Goal: Find specific page/section: Find specific page/section

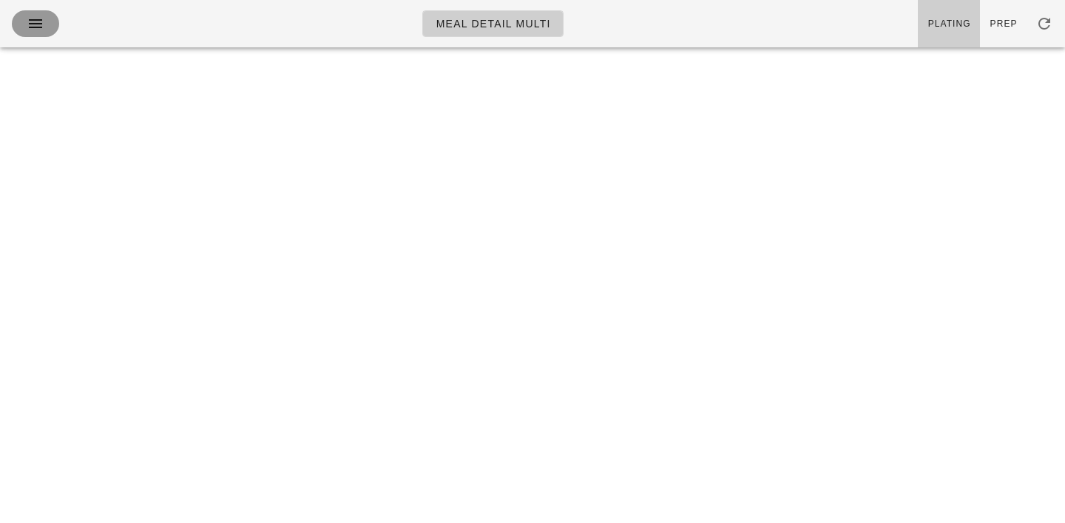
click at [27, 27] on icon "button" at bounding box center [36, 24] width 18 height 18
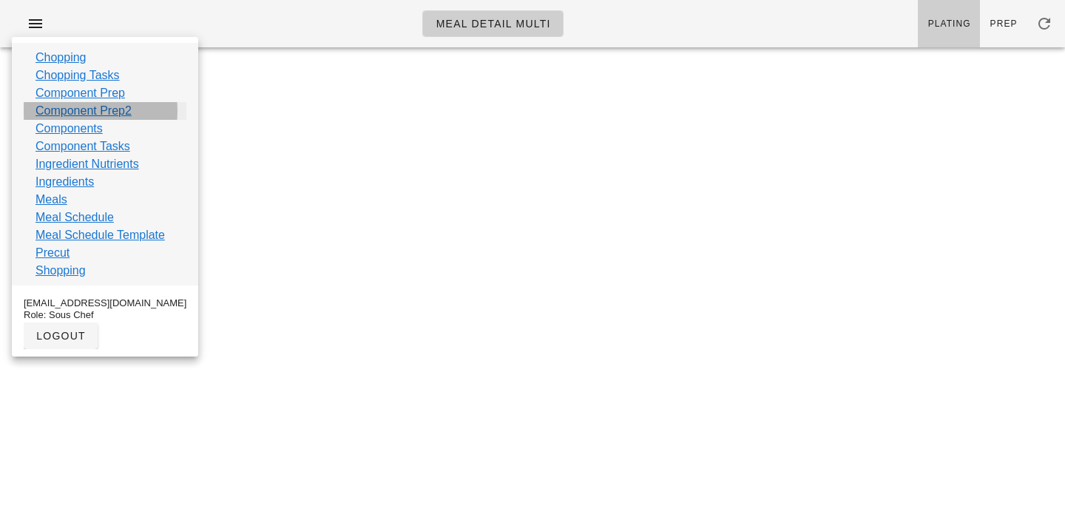
click at [64, 114] on link "Component Prep2" at bounding box center [84, 111] width 96 height 18
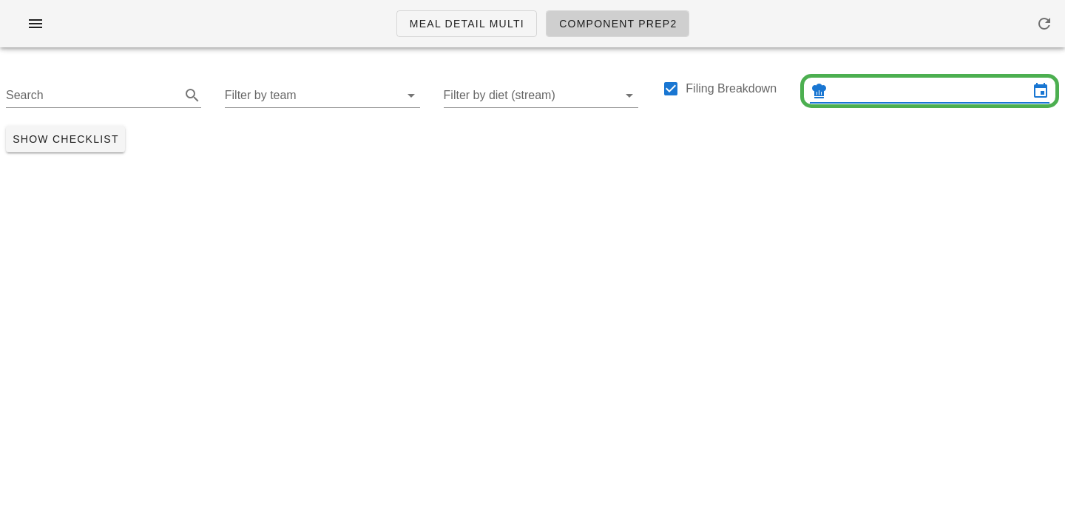
click at [865, 87] on input "text" at bounding box center [930, 91] width 198 height 24
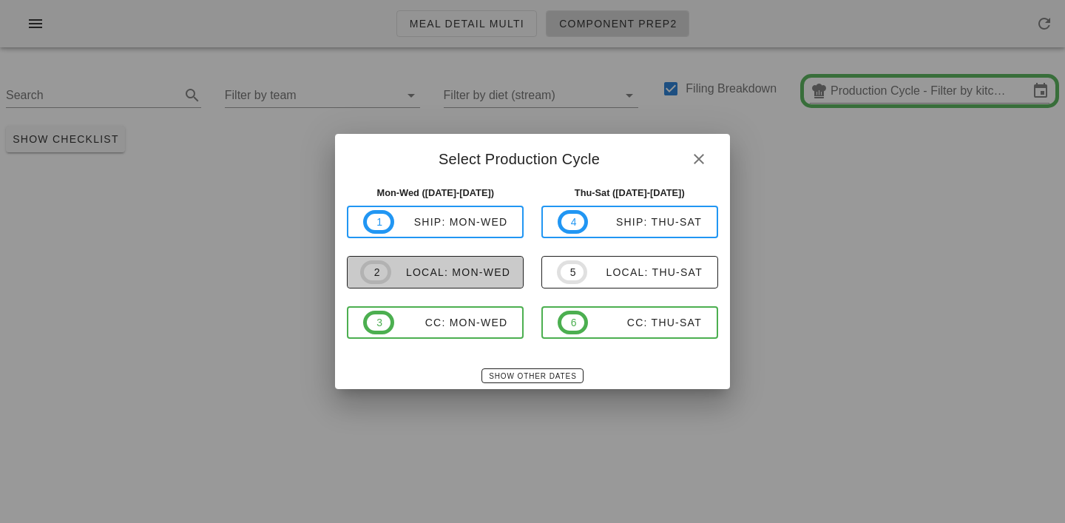
click at [465, 277] on div "local: Mon-Wed" at bounding box center [450, 272] width 119 height 12
type input "local: Mon-Wed (Sep 15-Sep 17)"
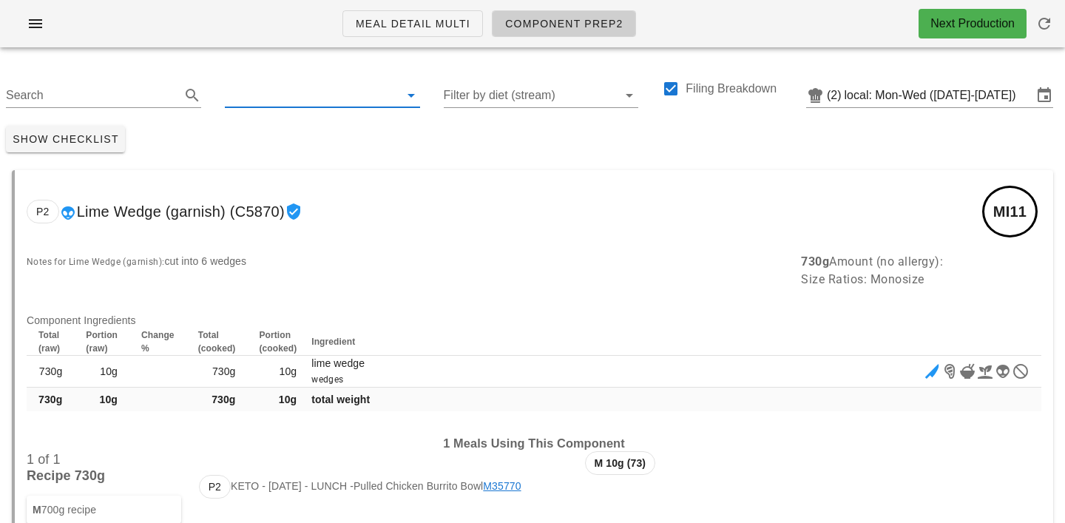
click at [253, 95] on input "text" at bounding box center [311, 96] width 172 height 24
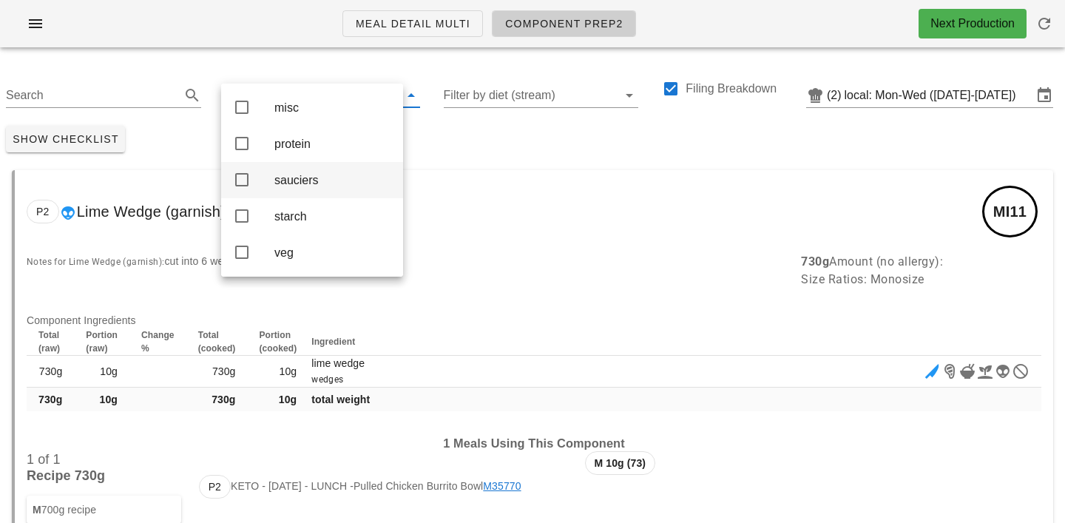
click at [295, 179] on div "sauciers" at bounding box center [332, 180] width 117 height 14
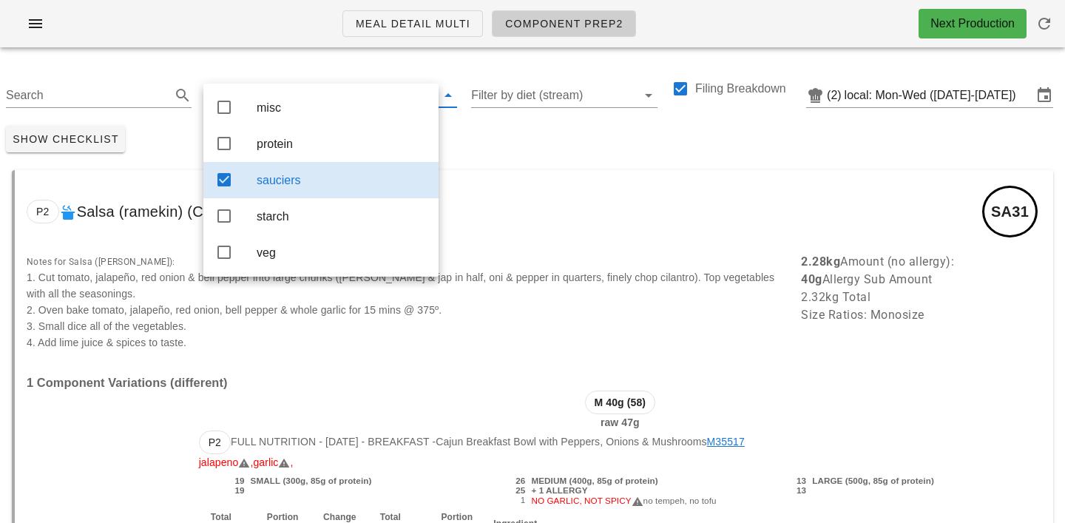
click at [546, 171] on div "P2 Salsa (ramekin) (C10015) SA31" at bounding box center [534, 211] width 1039 height 83
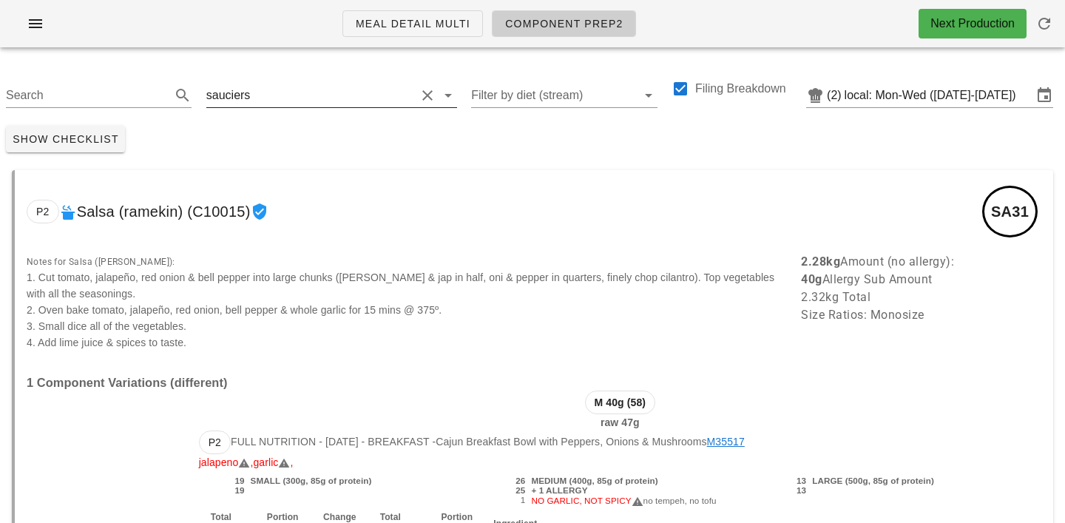
click at [266, 90] on input "text" at bounding box center [334, 96] width 162 height 24
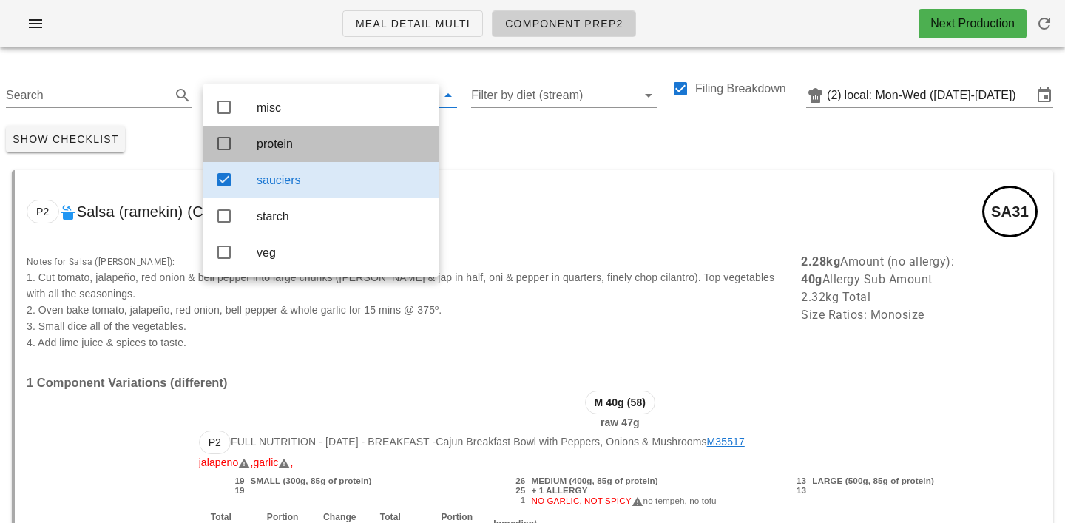
click at [288, 137] on div "protein" at bounding box center [342, 144] width 170 height 32
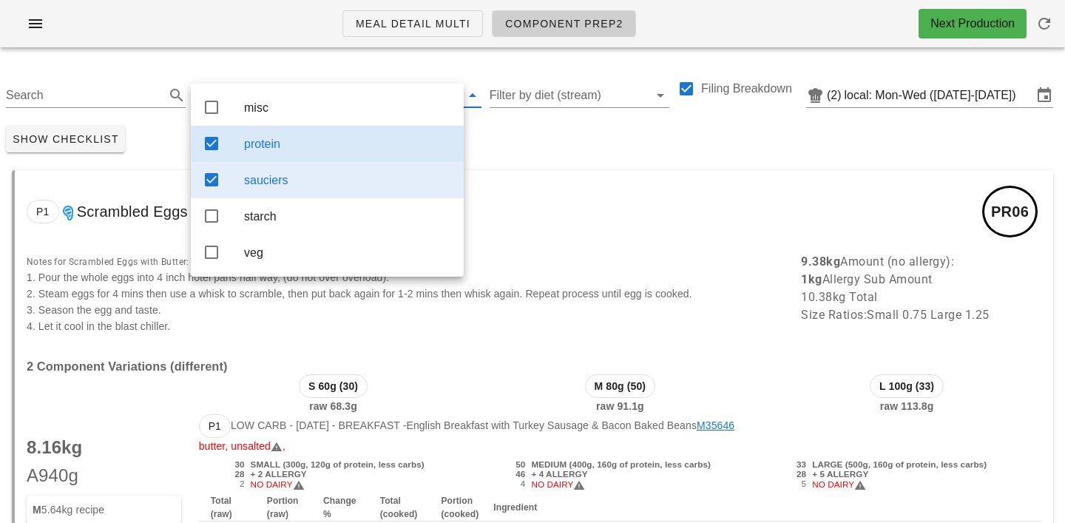
click at [308, 196] on div "sauciers" at bounding box center [348, 180] width 208 height 32
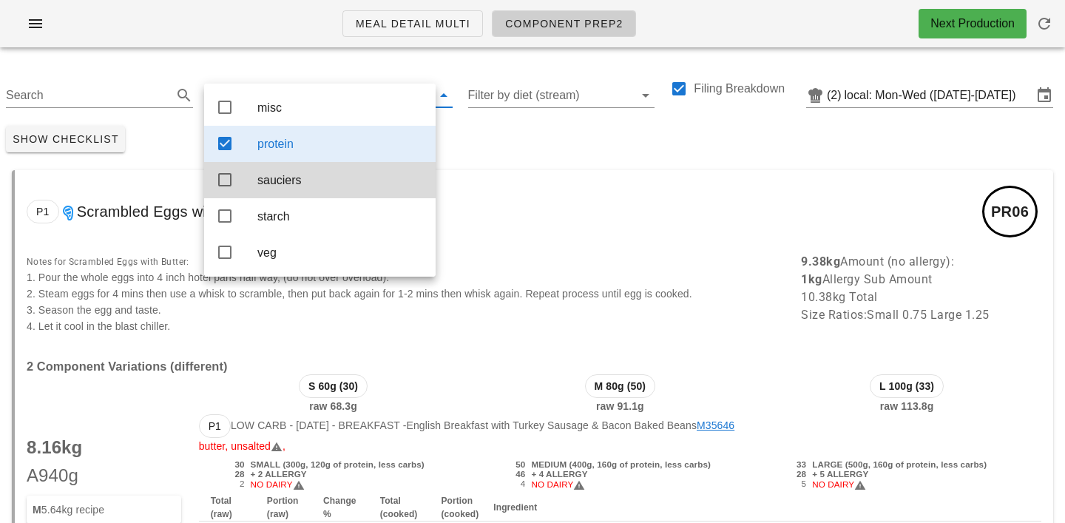
click at [490, 150] on div "Show Checklist" at bounding box center [532, 139] width 1065 height 38
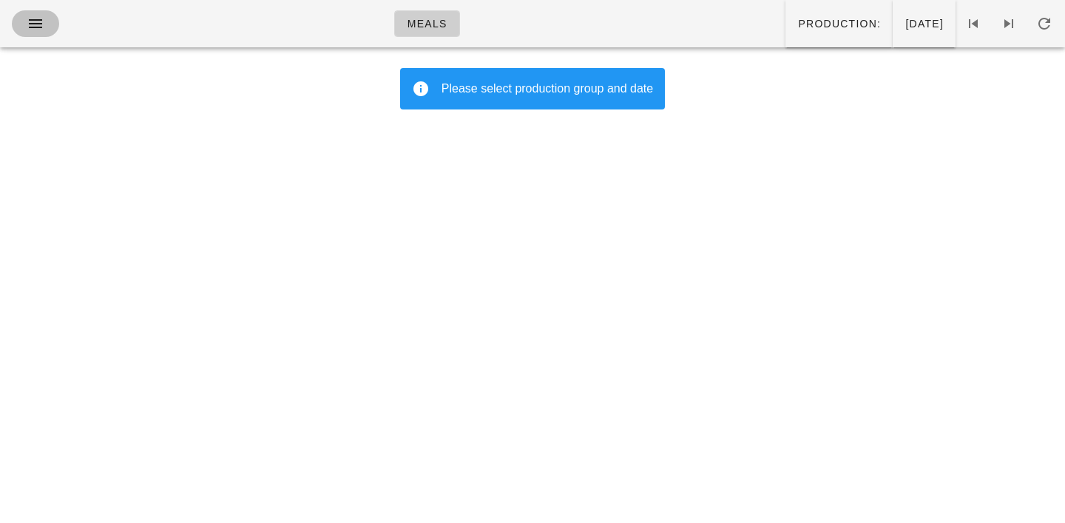
click at [38, 20] on icon "button" at bounding box center [36, 24] width 18 height 18
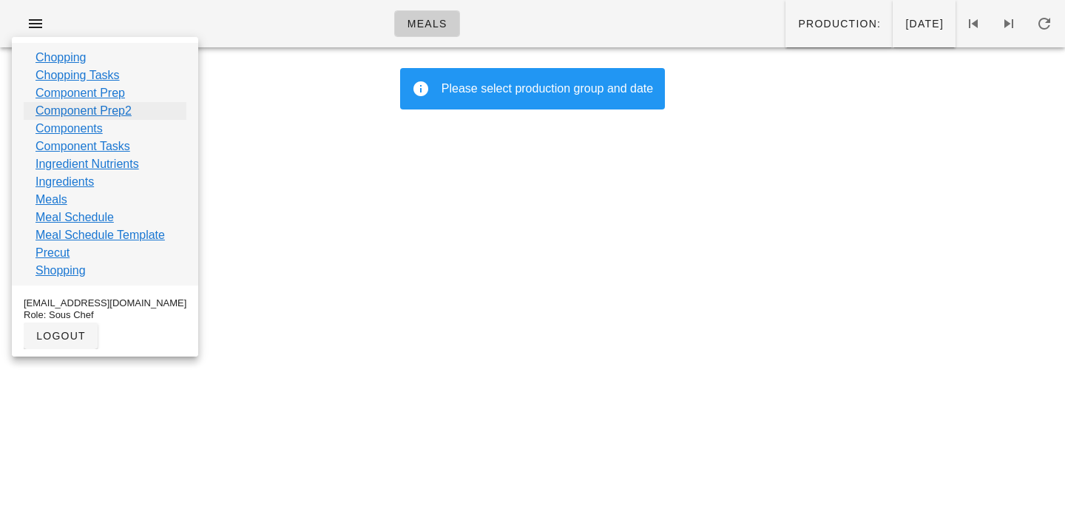
click at [73, 113] on link "Component Prep2" at bounding box center [84, 111] width 96 height 18
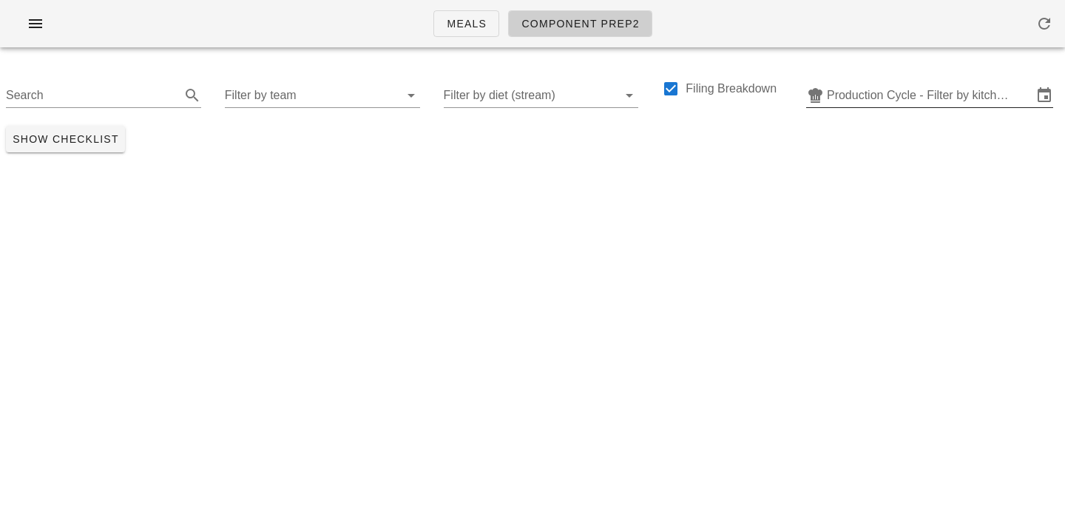
click at [871, 88] on input "Production Cycle - Filter by kitchen production schedules" at bounding box center [930, 96] width 206 height 24
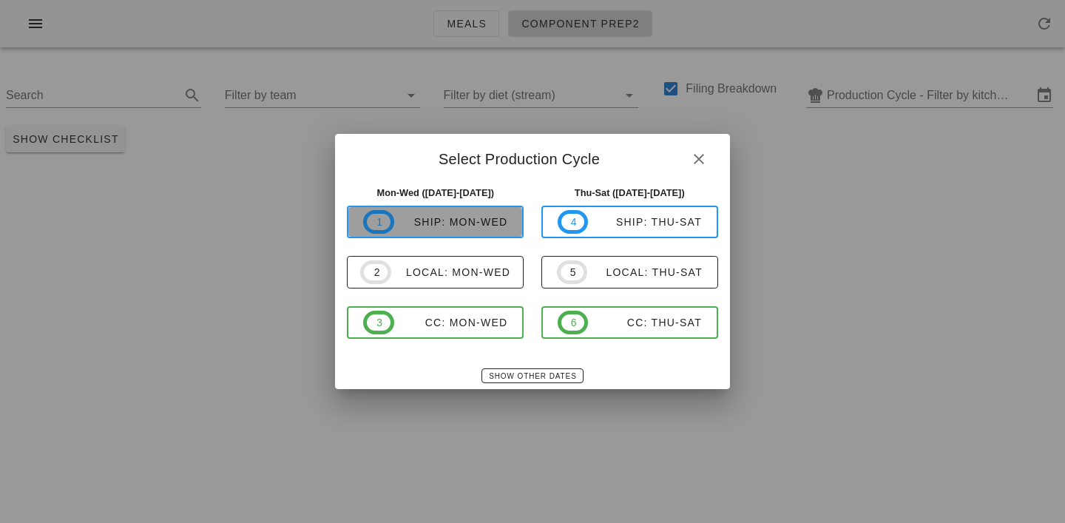
click at [459, 224] on div "ship: Mon-Wed" at bounding box center [451, 222] width 114 height 12
type input "ship: Mon-Wed (Sep 15-Sep 17)"
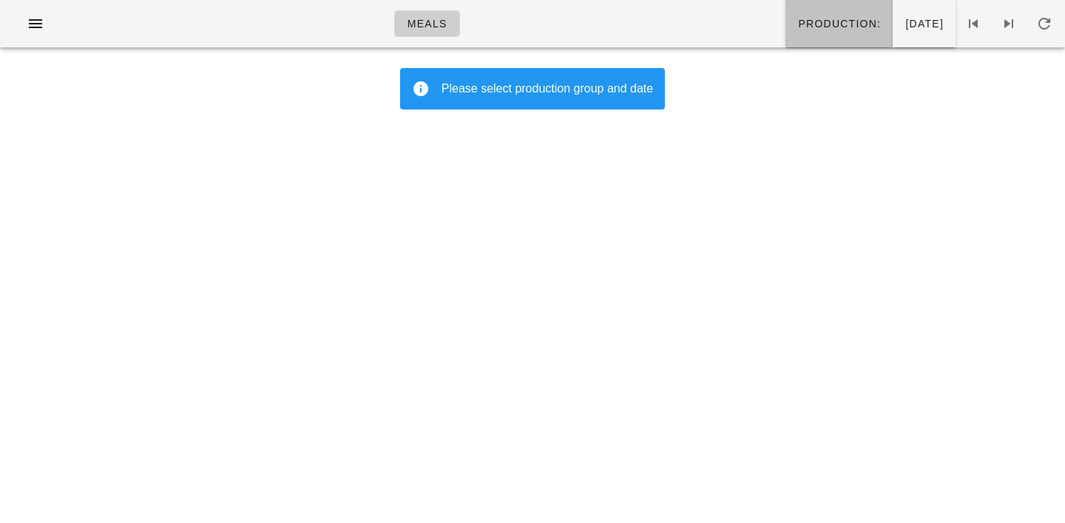
click at [797, 26] on span "Production:" at bounding box center [839, 24] width 84 height 12
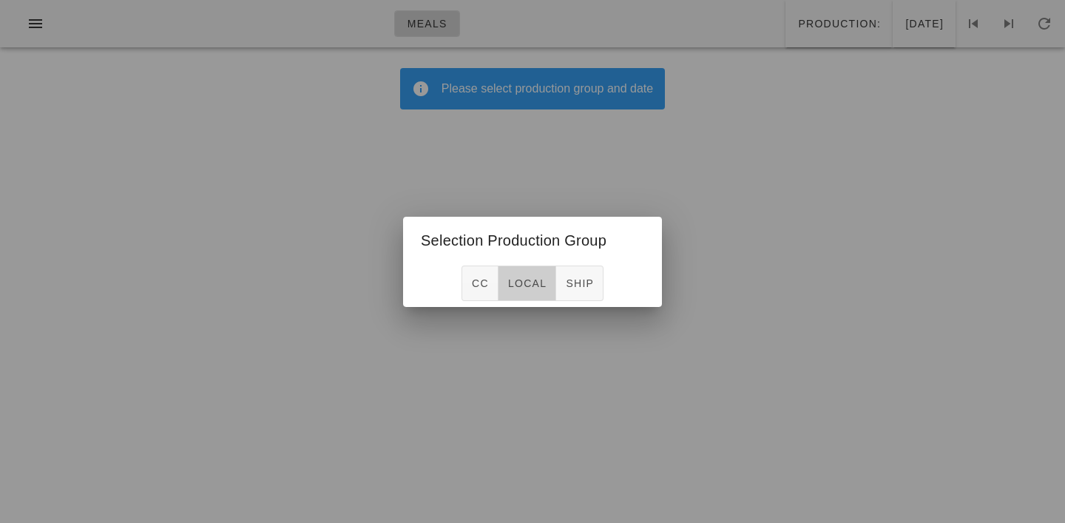
click at [527, 277] on span "local" at bounding box center [526, 283] width 39 height 12
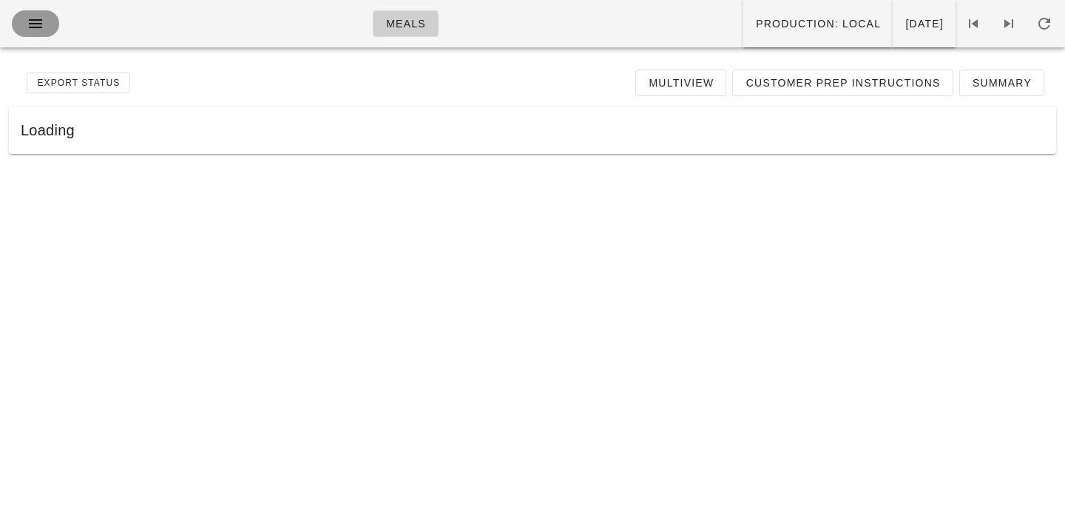
click at [28, 29] on icon "button" at bounding box center [36, 24] width 18 height 18
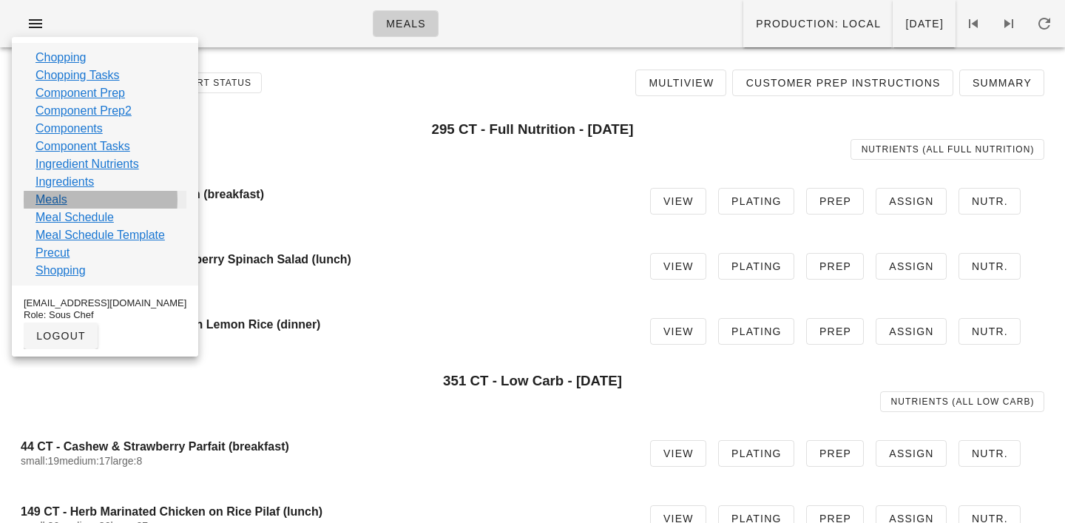
click at [49, 195] on link "Meals" at bounding box center [52, 200] width 32 height 18
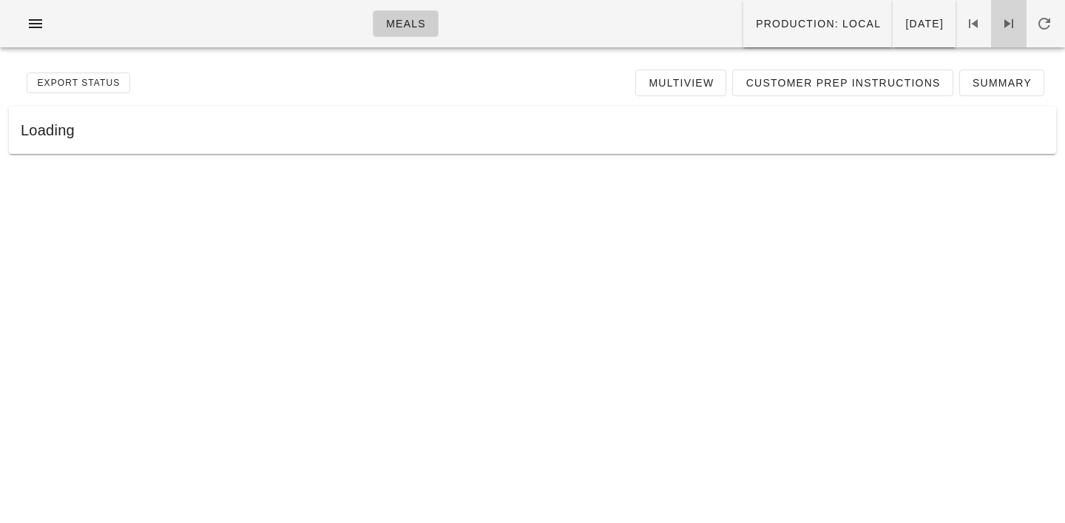
click at [1005, 21] on icon at bounding box center [1009, 24] width 18 height 18
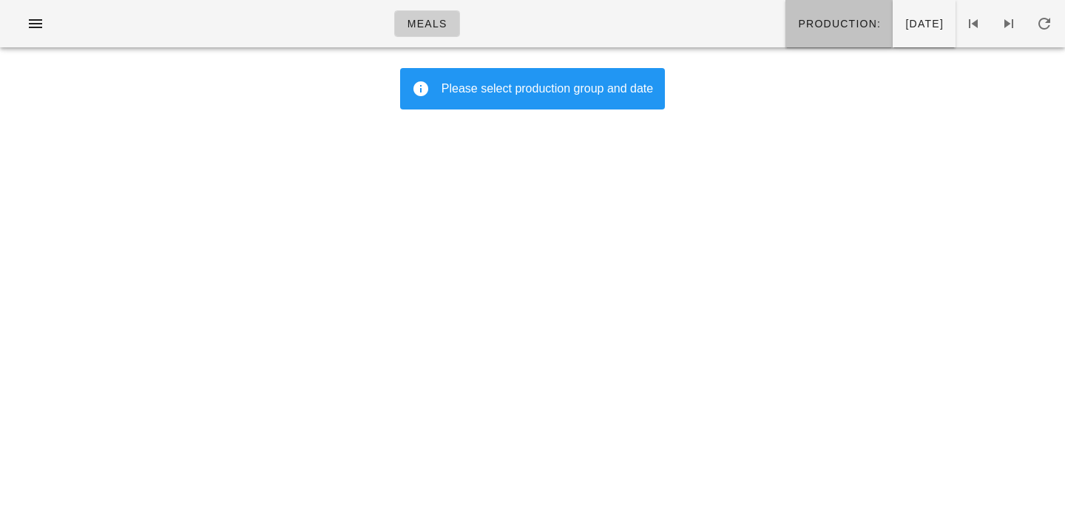
click at [797, 12] on button "Production:" at bounding box center [839, 23] width 107 height 47
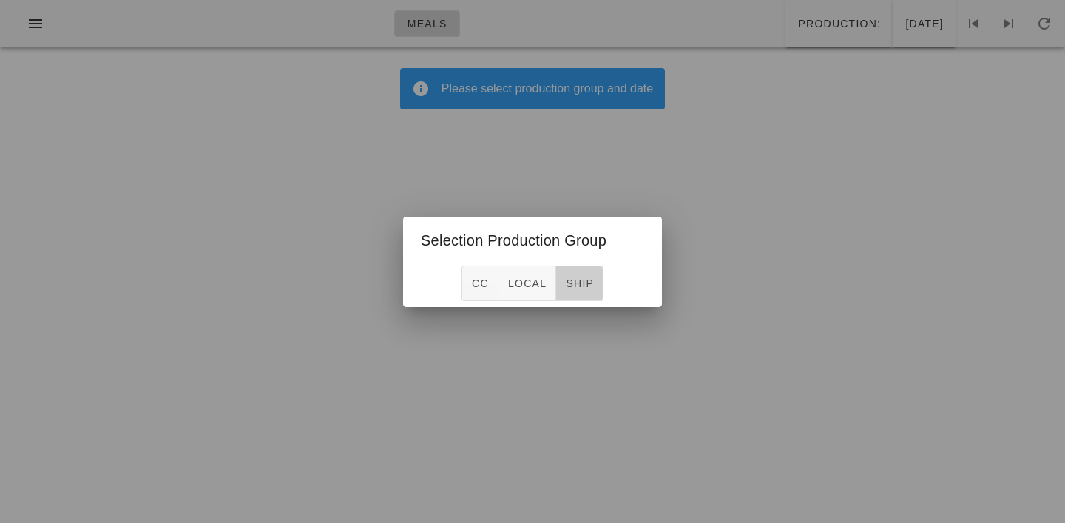
click at [577, 278] on span "ship" at bounding box center [579, 283] width 29 height 12
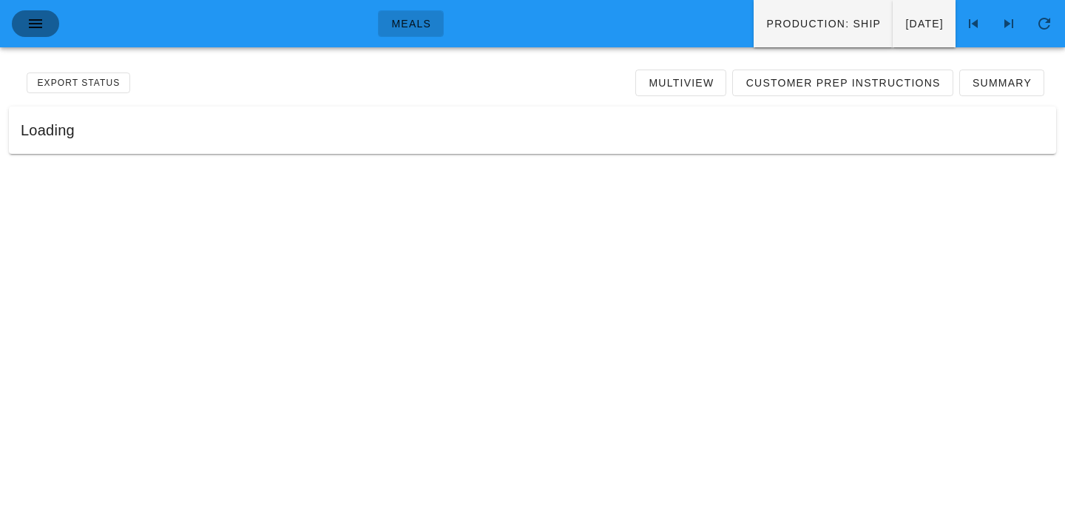
click at [33, 21] on icon "button" at bounding box center [36, 24] width 18 height 18
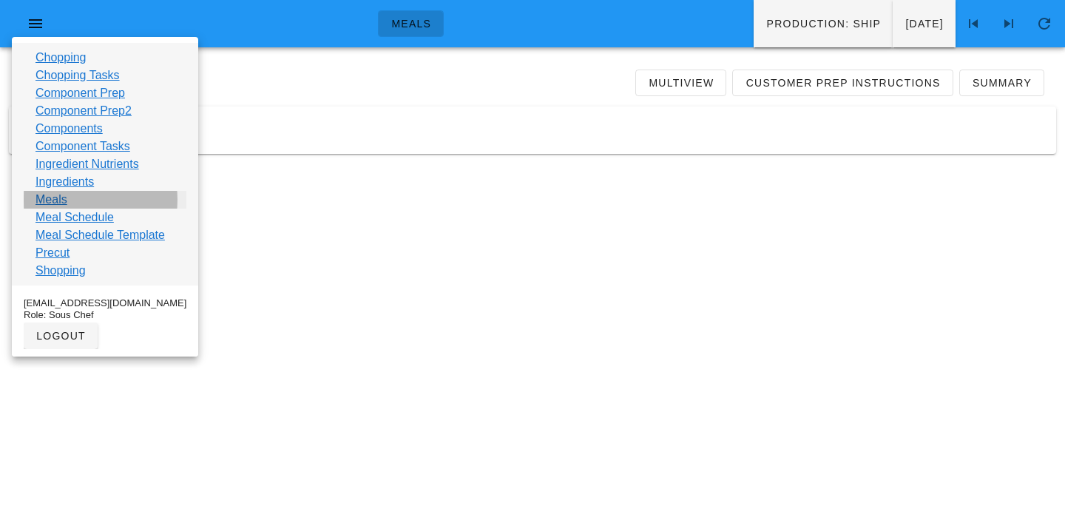
click at [49, 199] on link "Meals" at bounding box center [52, 200] width 32 height 18
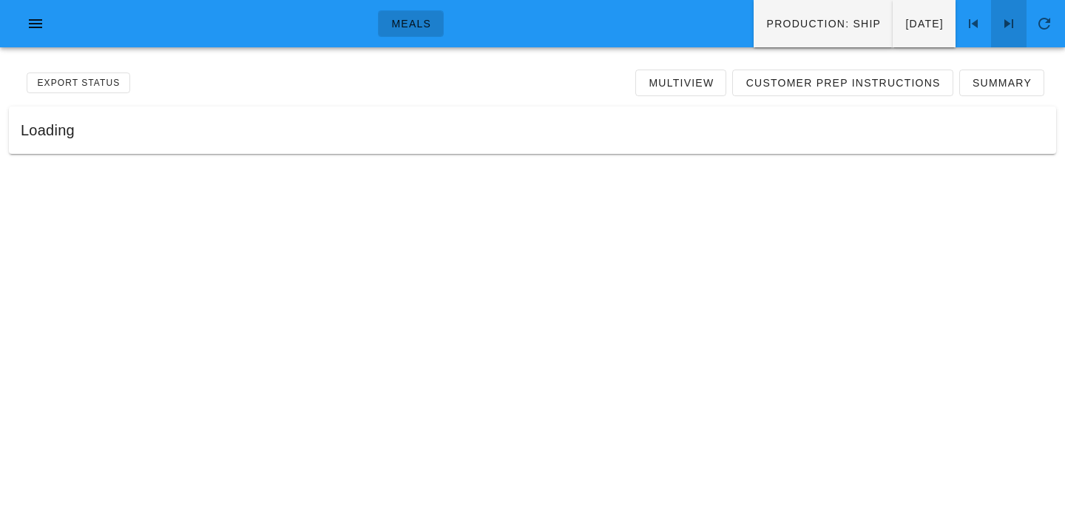
click at [1010, 18] on icon at bounding box center [1009, 24] width 18 height 18
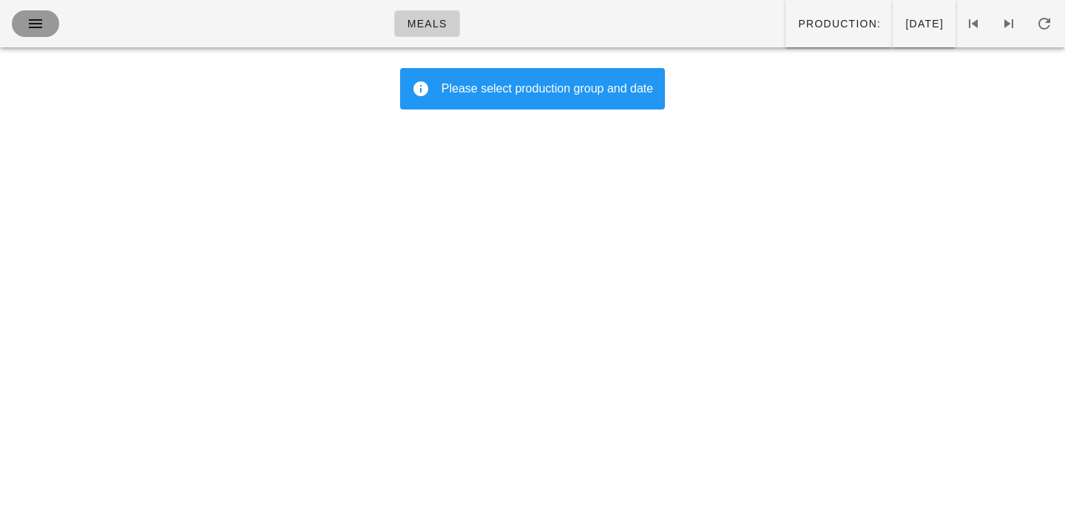
click at [36, 24] on icon "button" at bounding box center [36, 24] width 18 height 18
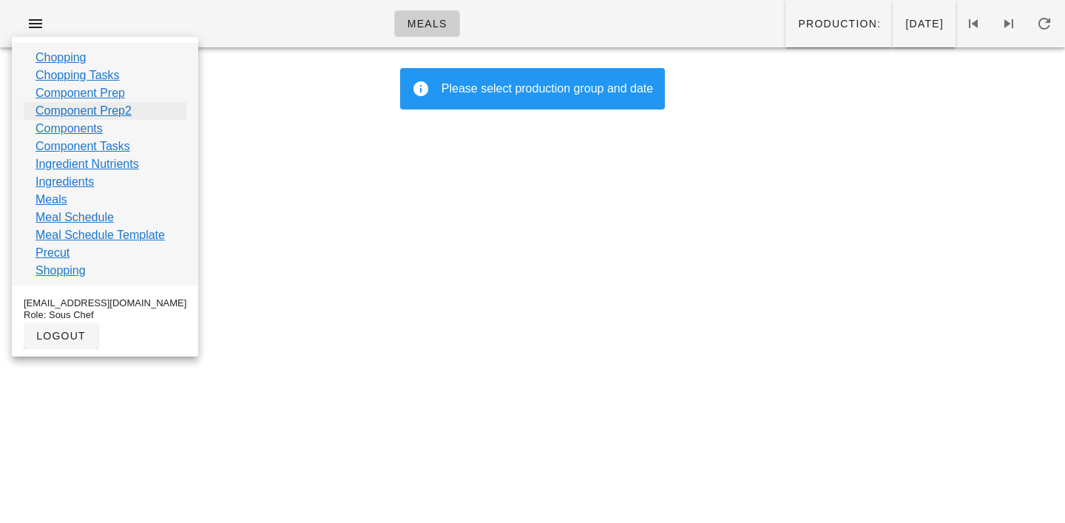
click at [72, 109] on link "Component Prep2" at bounding box center [84, 111] width 96 height 18
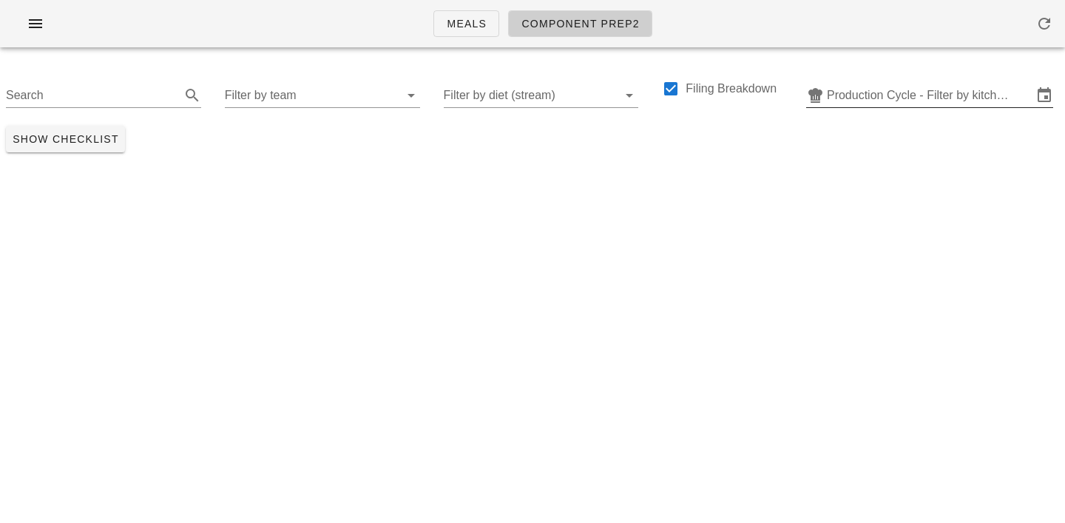
click at [885, 95] on input "Production Cycle - Filter by kitchen production schedules" at bounding box center [930, 96] width 206 height 24
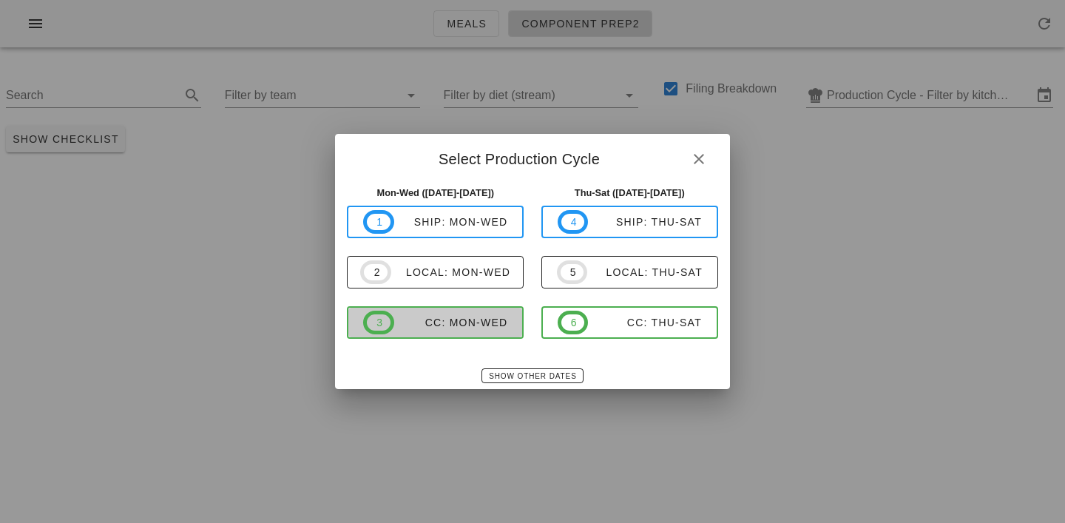
click at [469, 328] on div "CC: Mon-Wed" at bounding box center [451, 323] width 114 height 12
type input "CC: Mon-Wed ([DATE]-[DATE])"
